Goal: Task Accomplishment & Management: Use online tool/utility

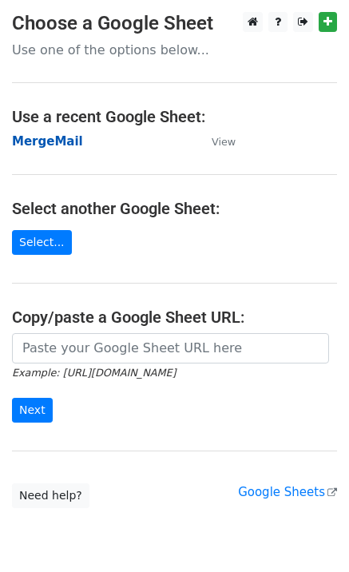
click at [59, 141] on strong "MergeMail" at bounding box center [47, 141] width 71 height 14
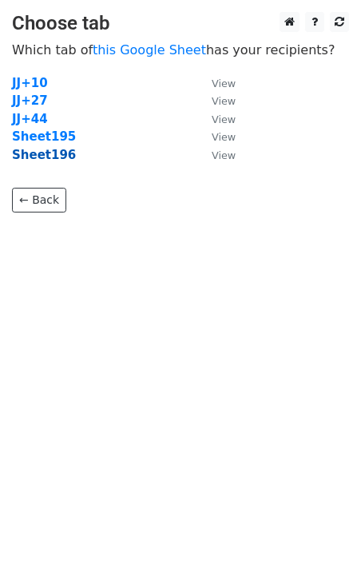
click at [60, 161] on strong "Sheet196" at bounding box center [44, 155] width 64 height 14
click at [50, 157] on strong "Sheet196" at bounding box center [44, 155] width 64 height 14
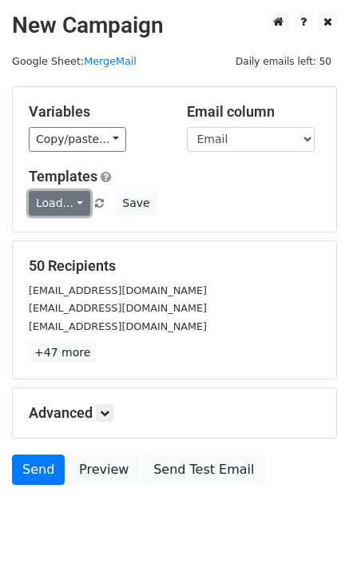
click at [44, 199] on link "Load..." at bounding box center [60, 203] width 62 height 25
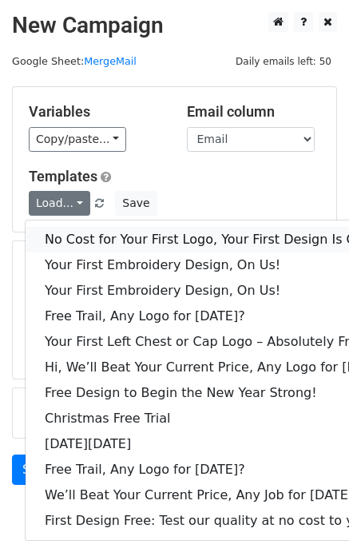
click at [78, 239] on link "No Cost for Your First Logo, Your First Design Is On Us!" at bounding box center [219, 240] width 386 height 26
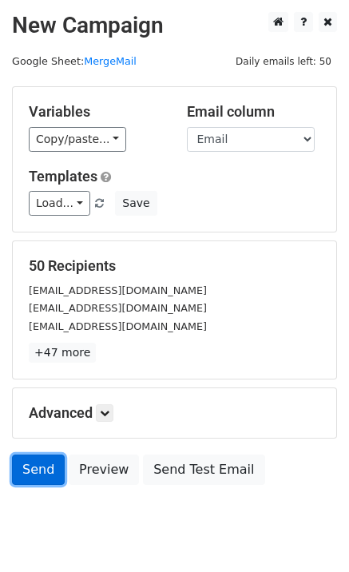
click at [37, 480] on link "Send" at bounding box center [38, 470] width 53 height 30
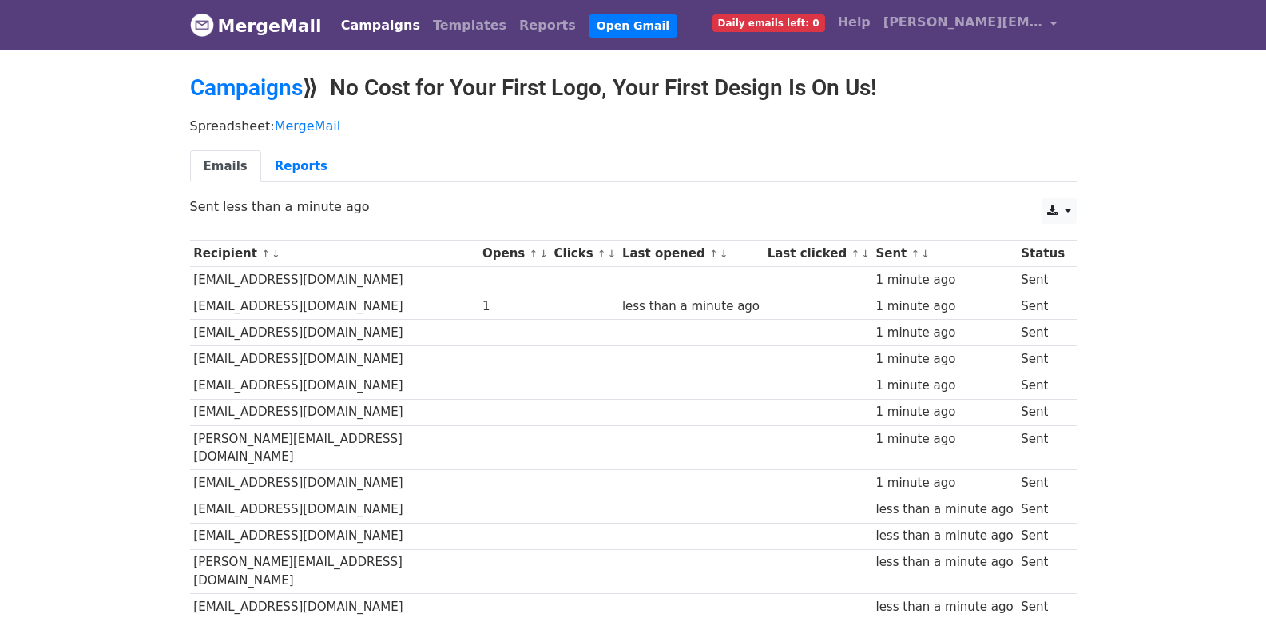
scroll to position [1112, 0]
